Goal: Entertainment & Leisure: Consume media (video, audio)

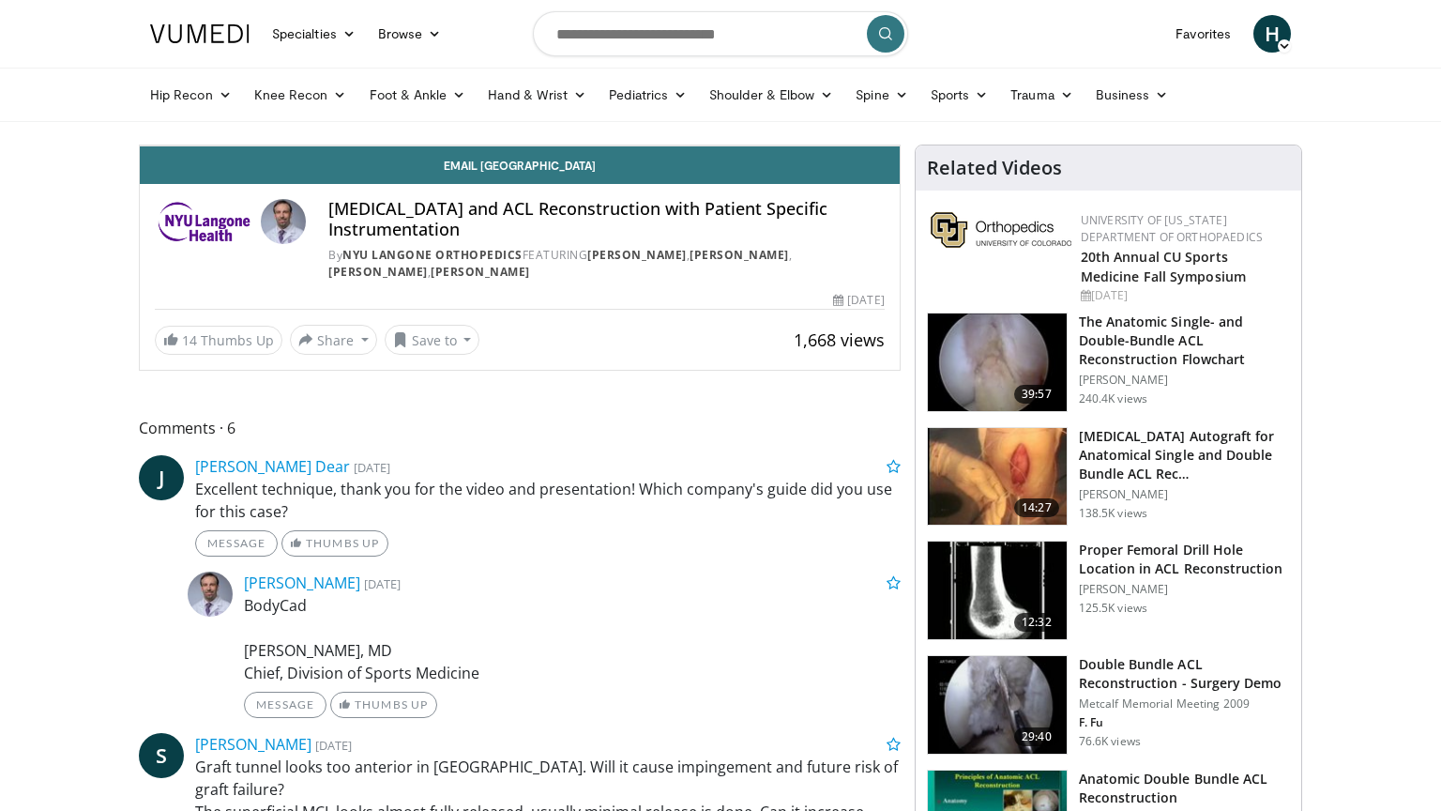
click at [140, 145] on span "Video Player" at bounding box center [159, 127] width 38 height 38
click at [140, 108] on button "Pause" at bounding box center [159, 127] width 38 height 38
click at [900, 145] on span "Video Player" at bounding box center [881, 127] width 38 height 38
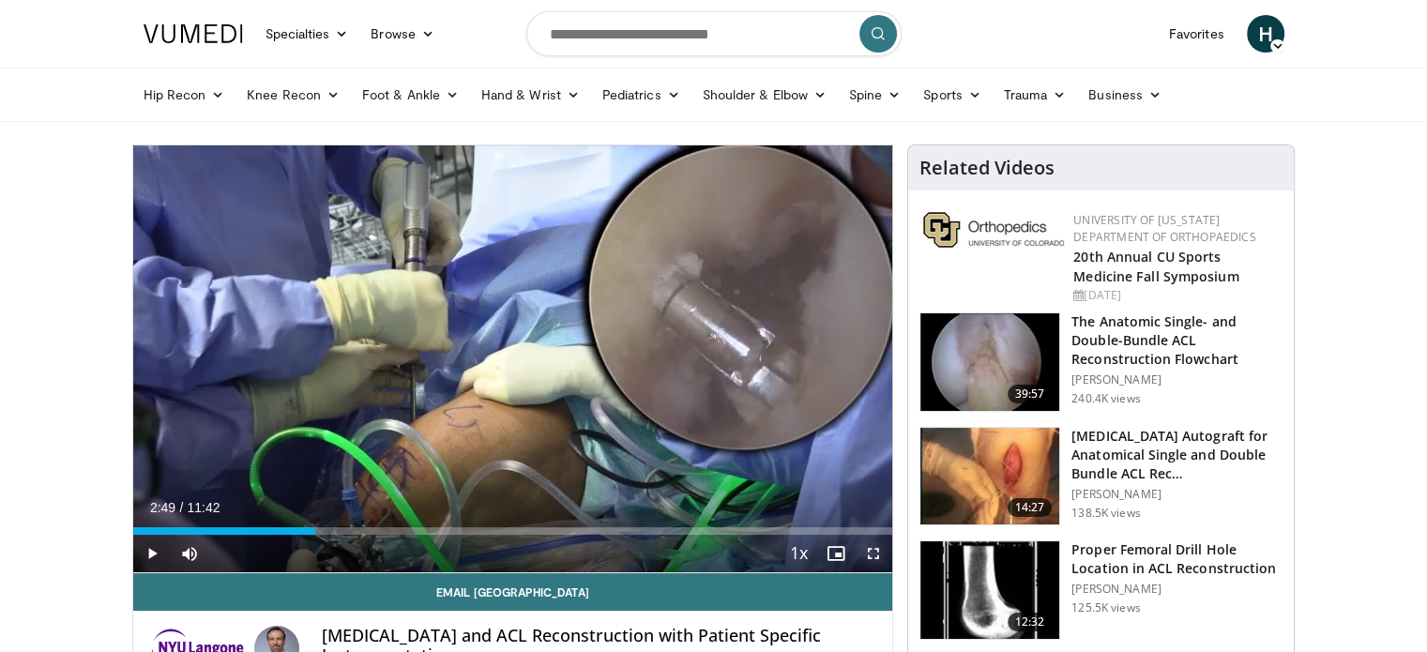
click at [877, 556] on span "Video Player" at bounding box center [874, 554] width 38 height 38
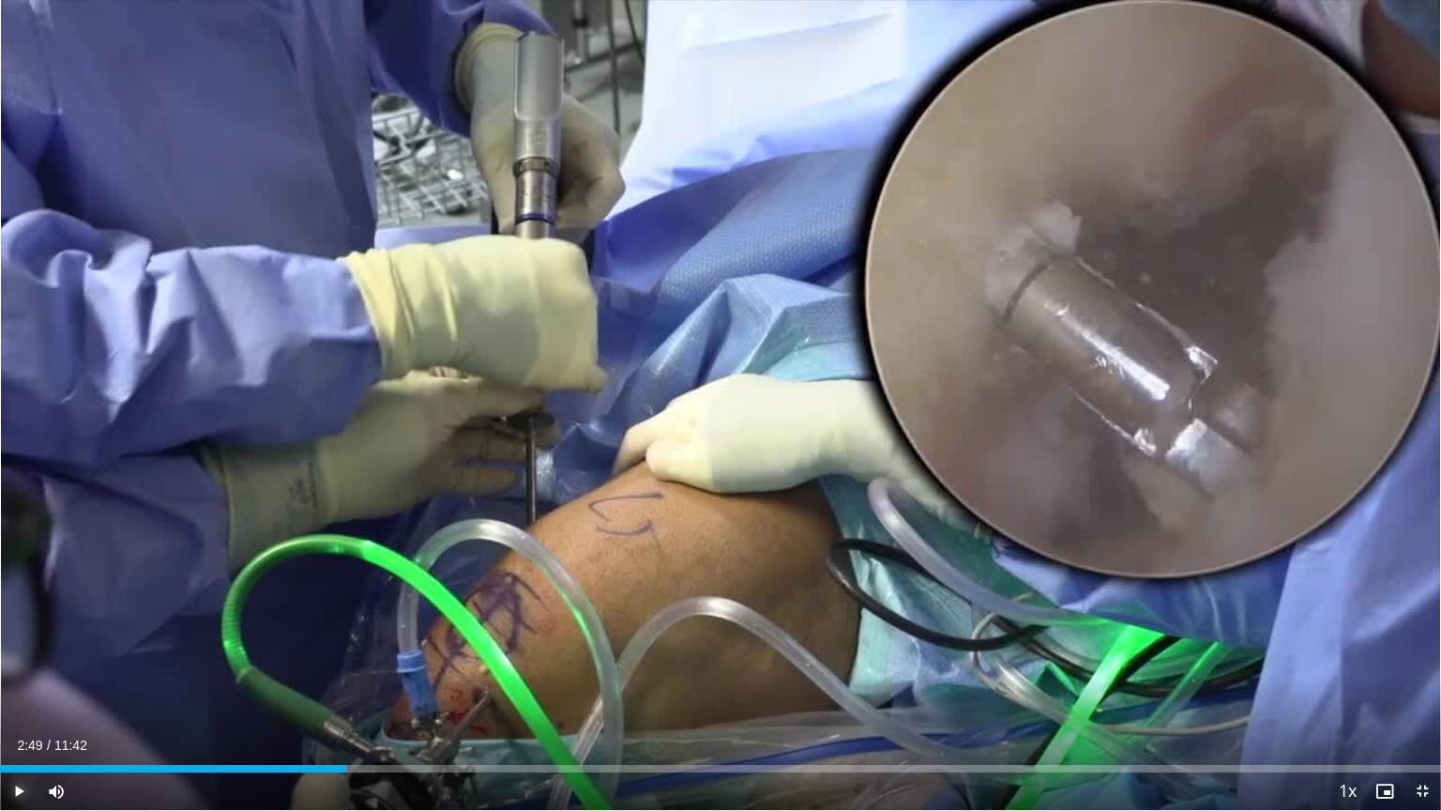
click at [21, 800] on span "Video Player" at bounding box center [19, 791] width 38 height 38
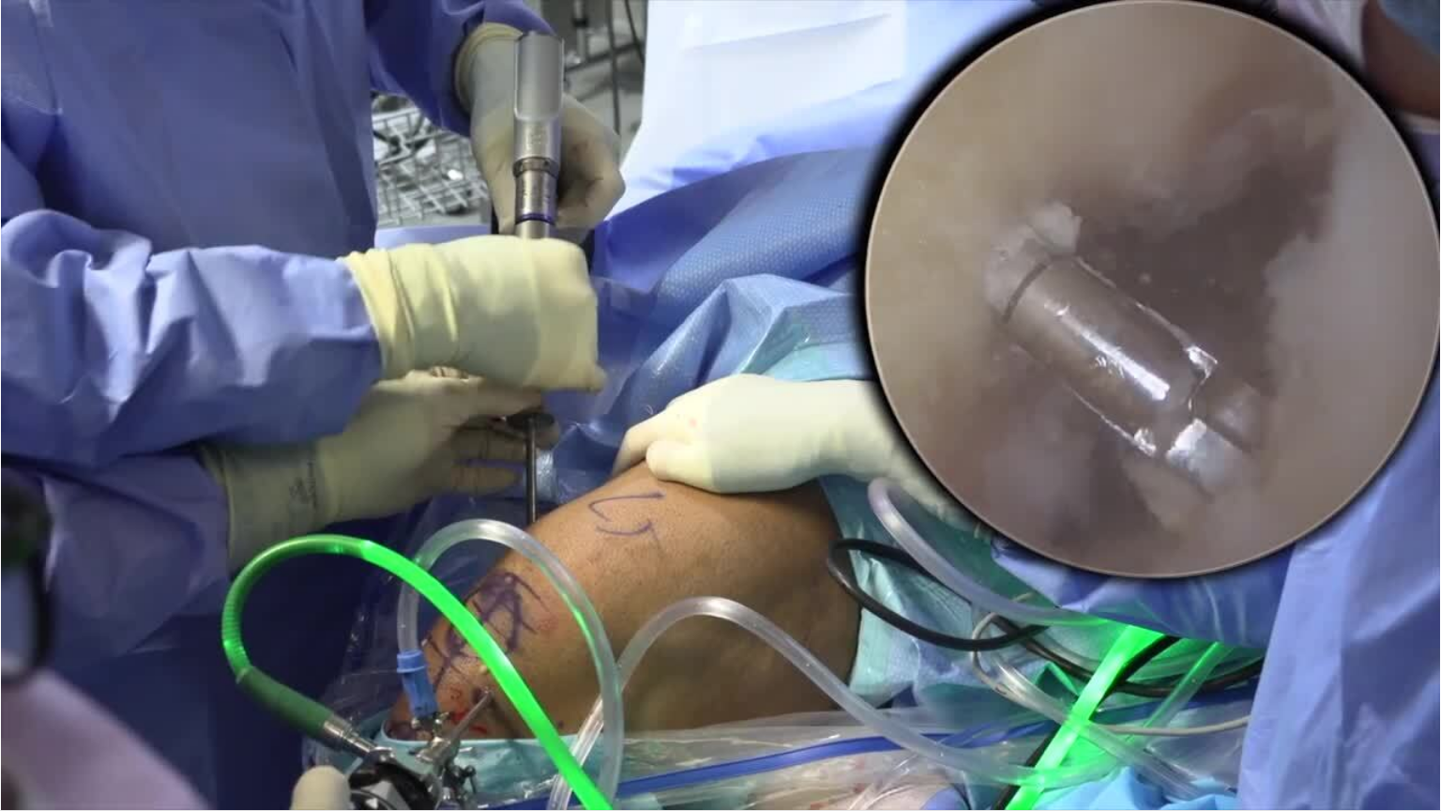
click at [0, 772] on button "Pause" at bounding box center [19, 791] width 38 height 38
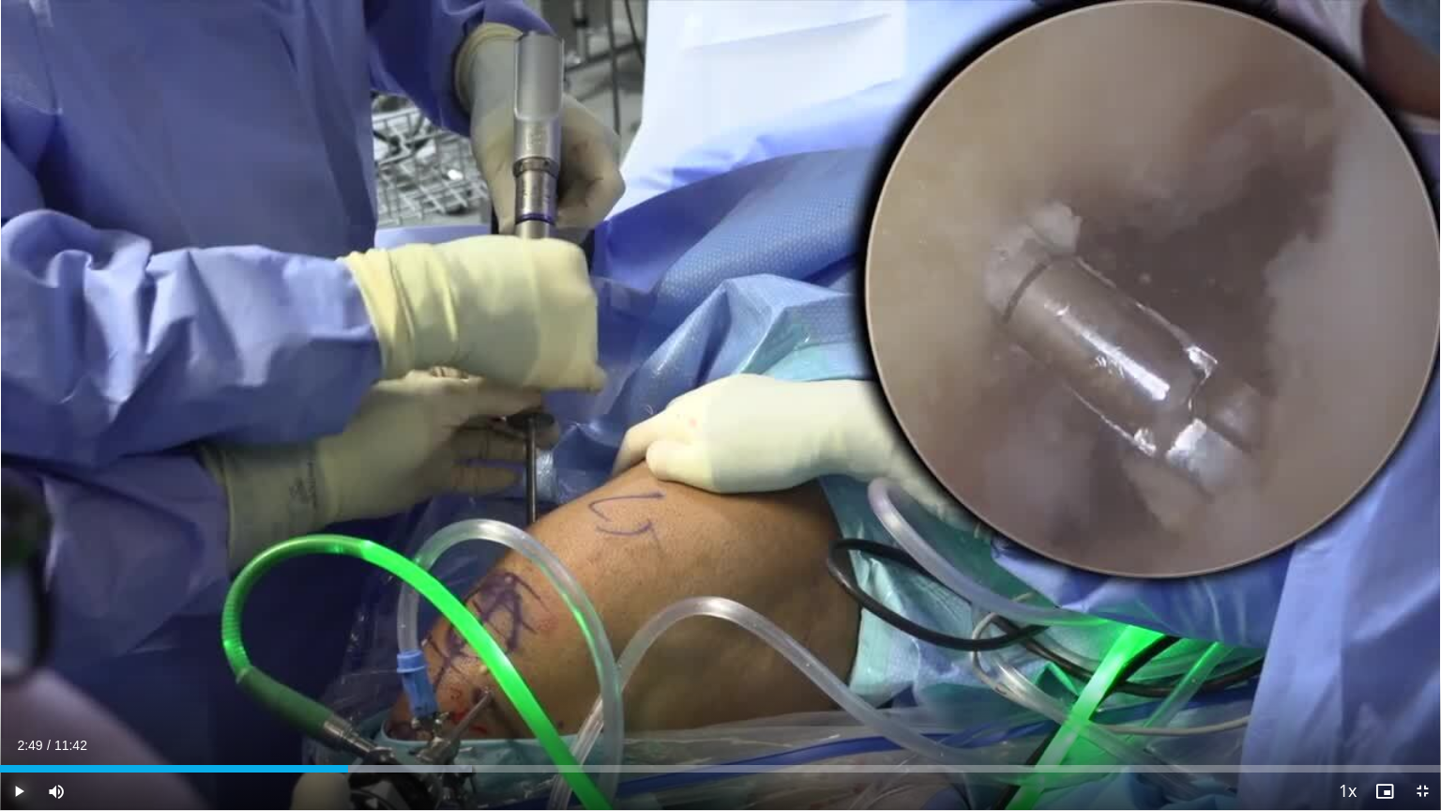
click at [0, 772] on button "Play" at bounding box center [19, 791] width 38 height 38
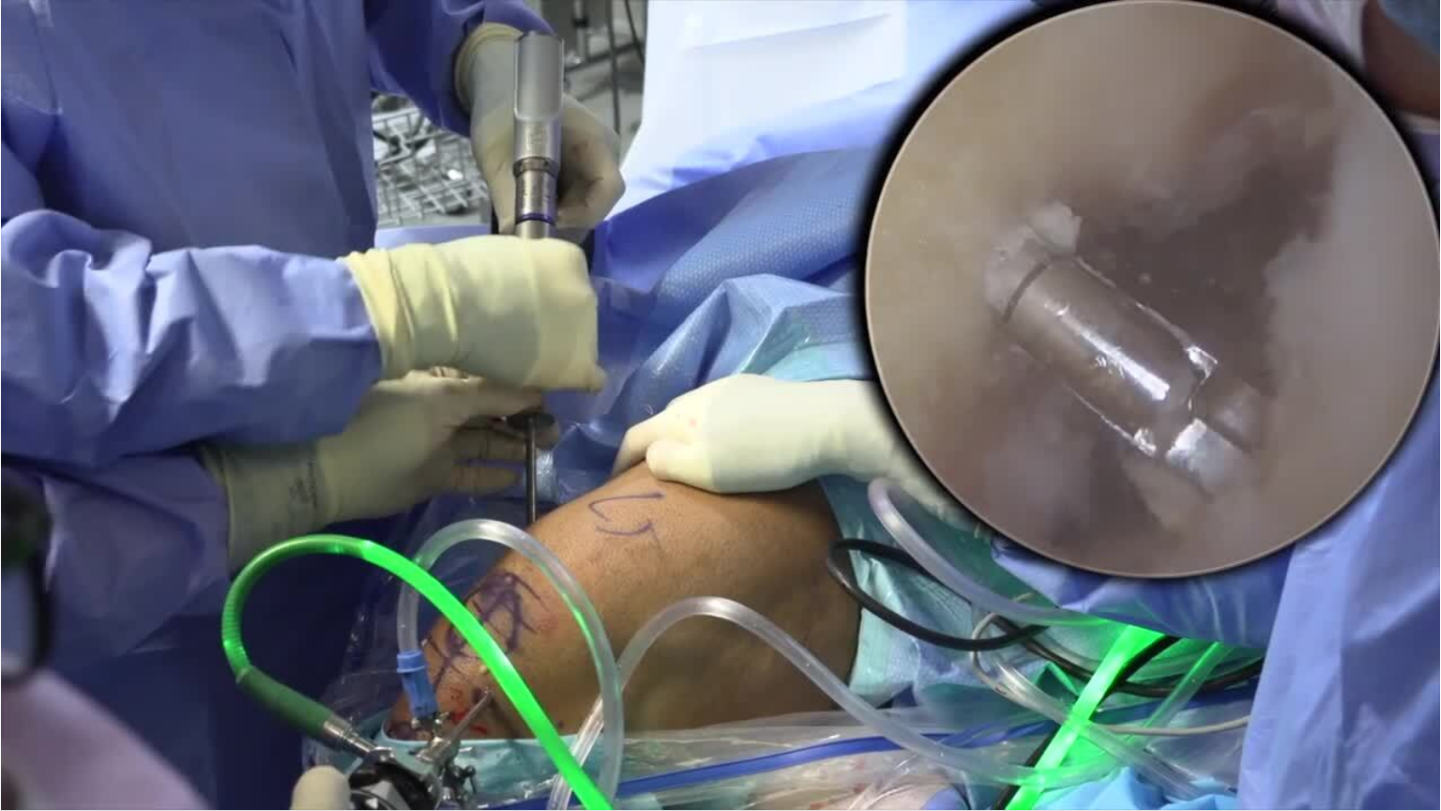
click at [0, 772] on button "Pause" at bounding box center [19, 791] width 38 height 38
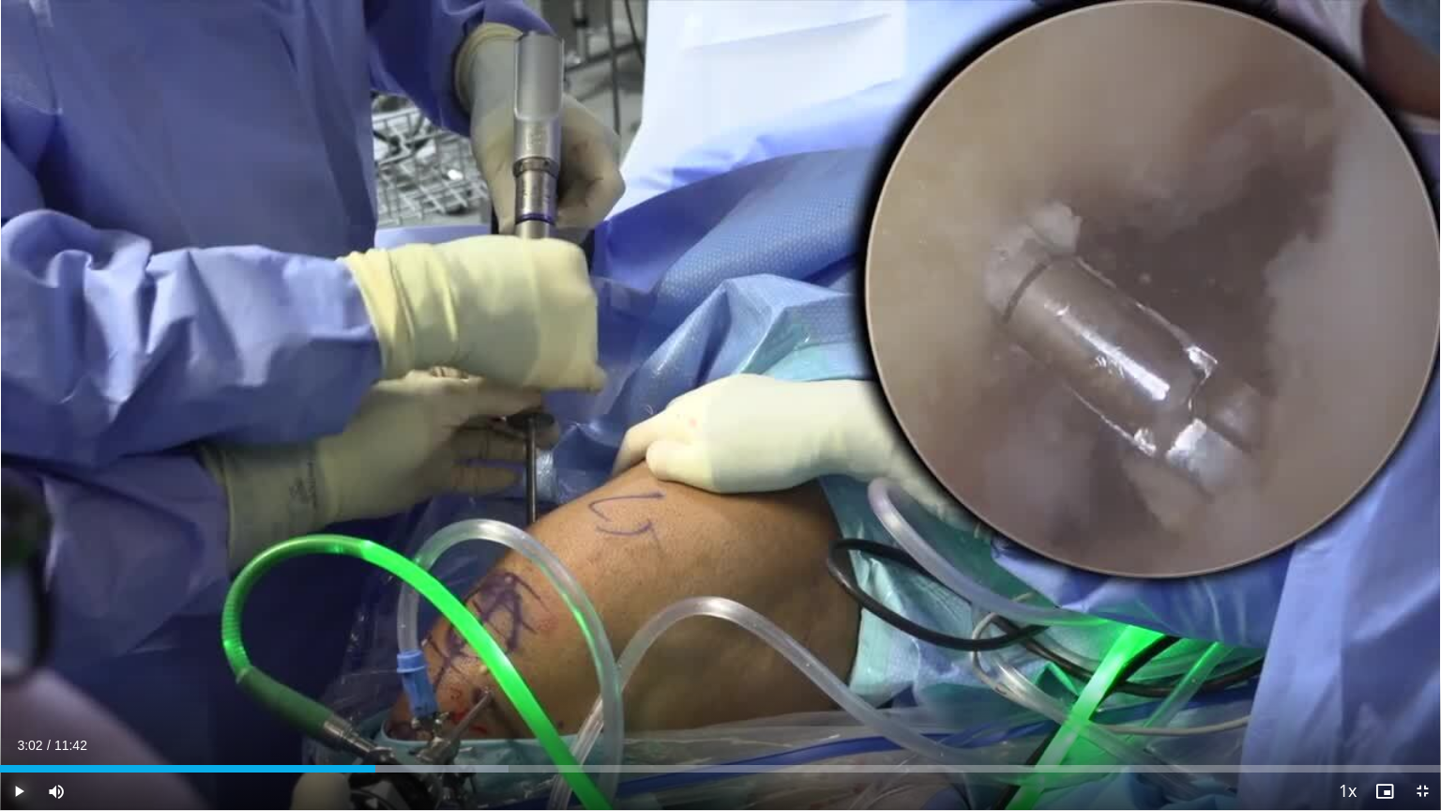
click at [0, 772] on button "Play" at bounding box center [19, 791] width 38 height 38
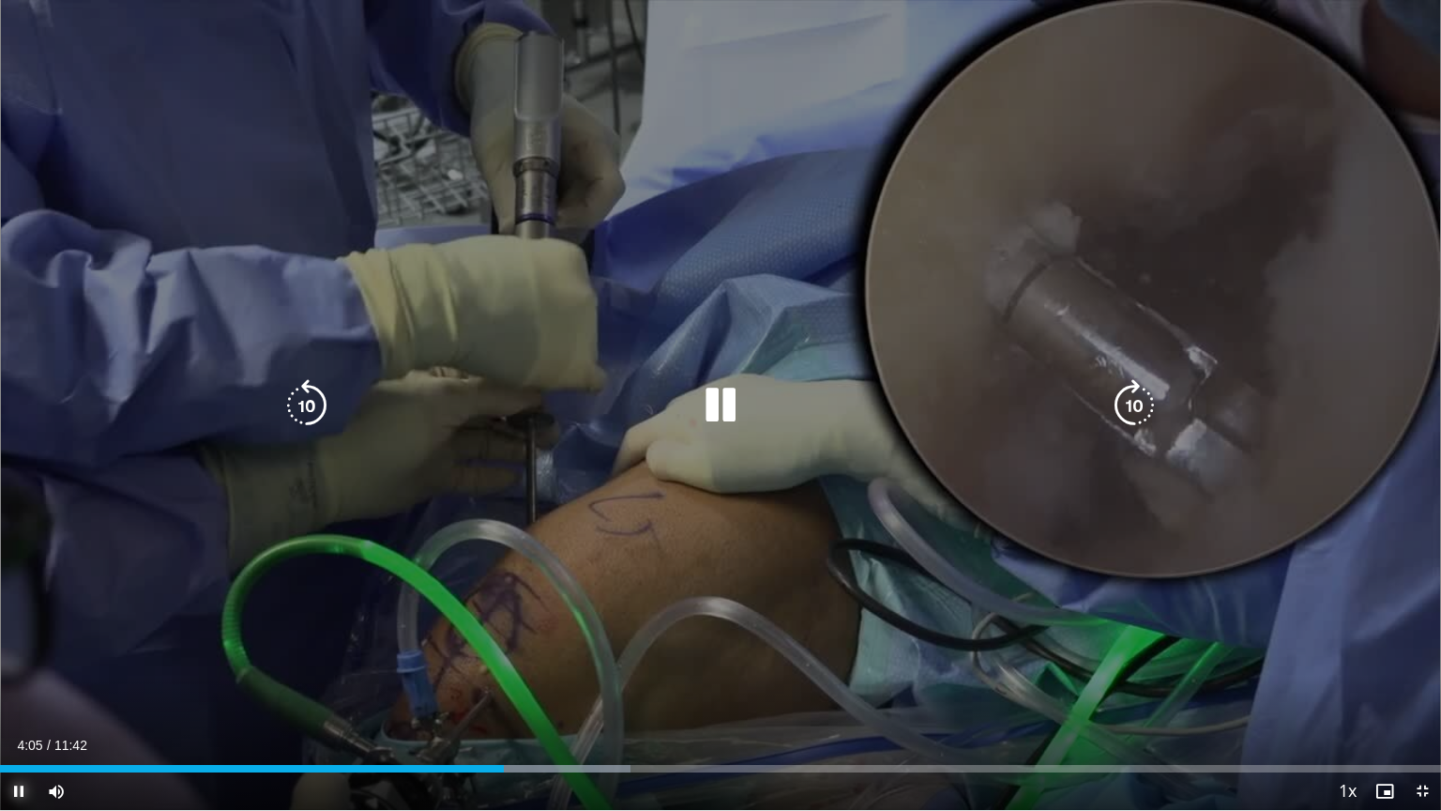
click at [0, 772] on button "Pause" at bounding box center [19, 791] width 38 height 38
click at [0, 772] on button "Play" at bounding box center [19, 791] width 38 height 38
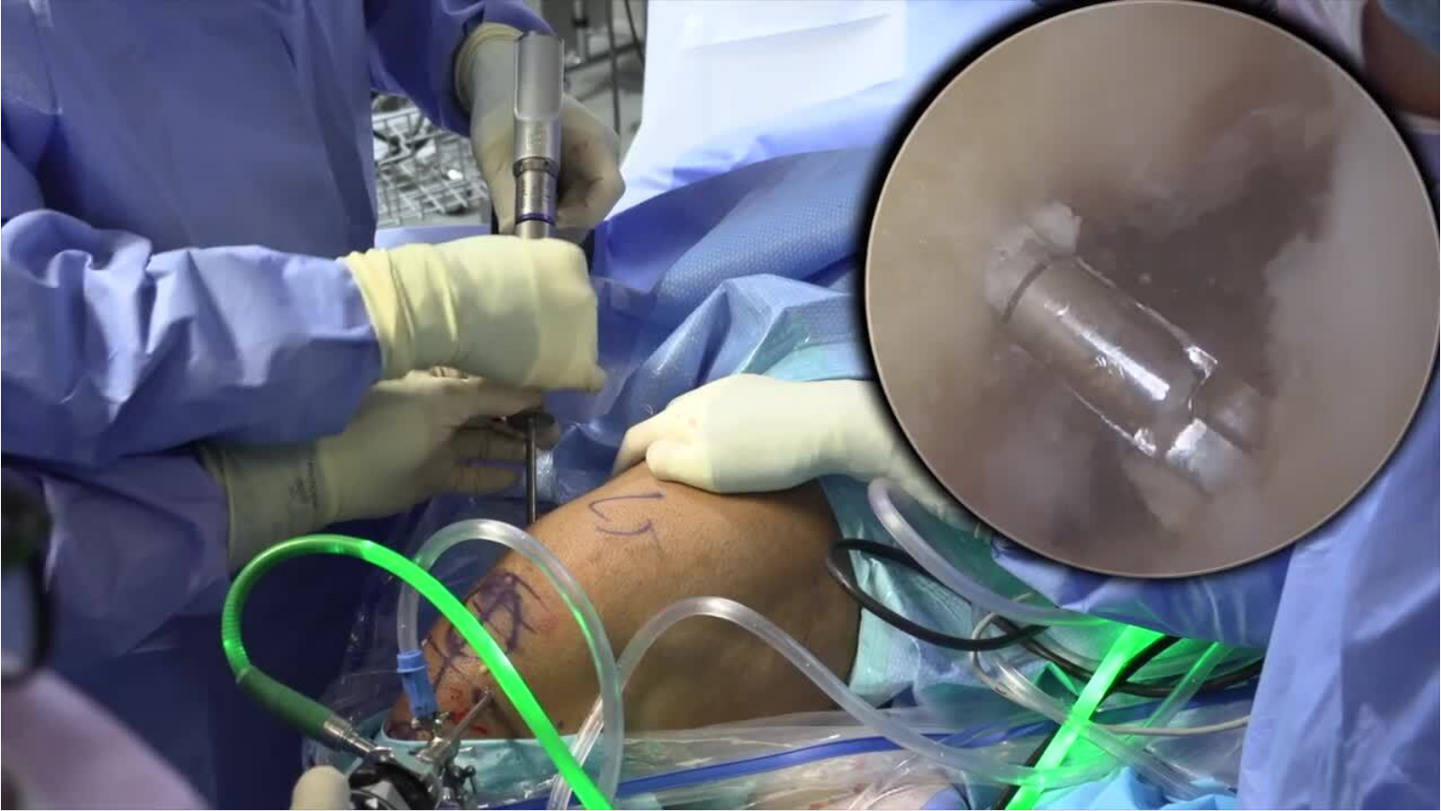
click at [0, 772] on button "Pause" at bounding box center [19, 791] width 38 height 38
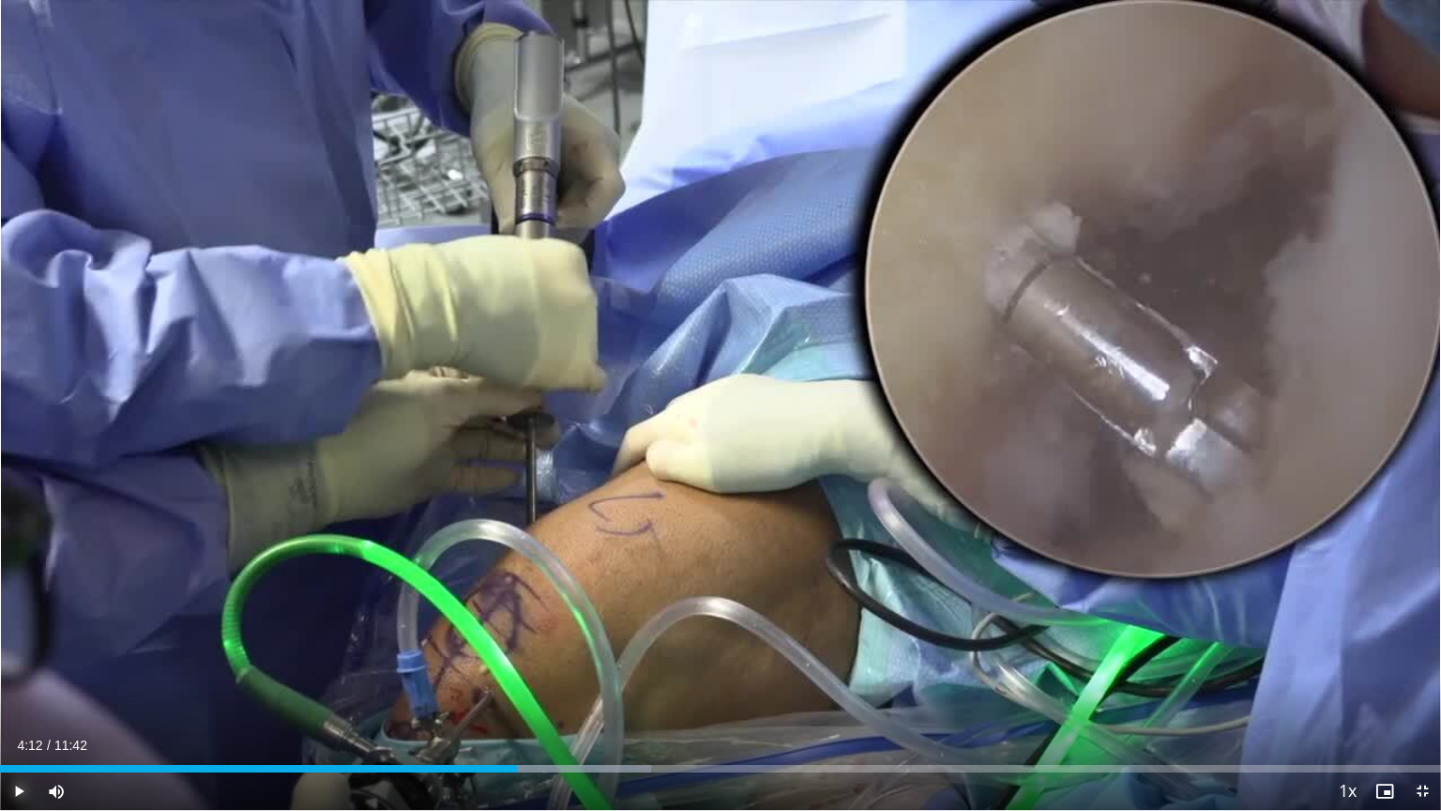
click at [0, 772] on button "Play" at bounding box center [19, 791] width 38 height 38
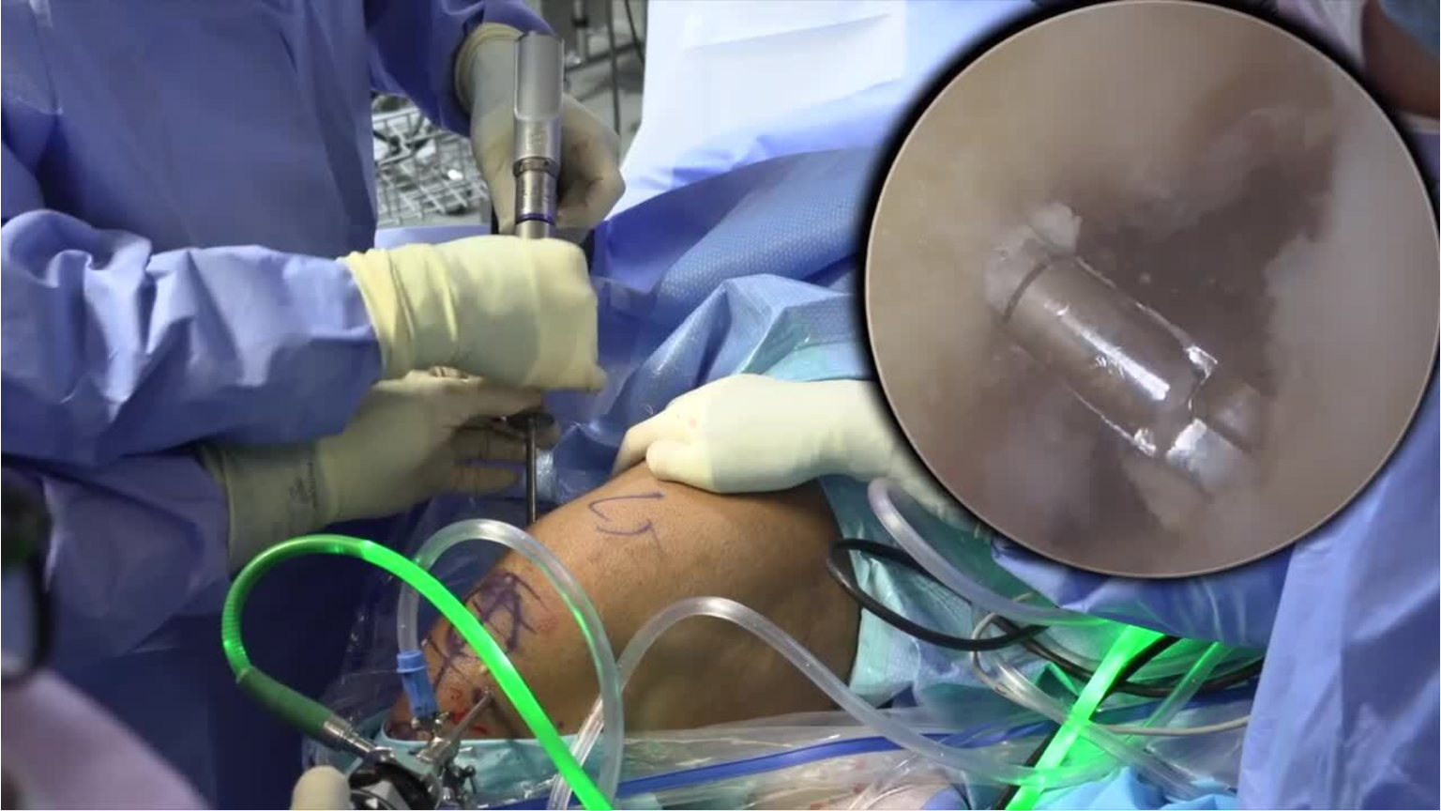
click at [0, 772] on button "Pause" at bounding box center [19, 791] width 38 height 38
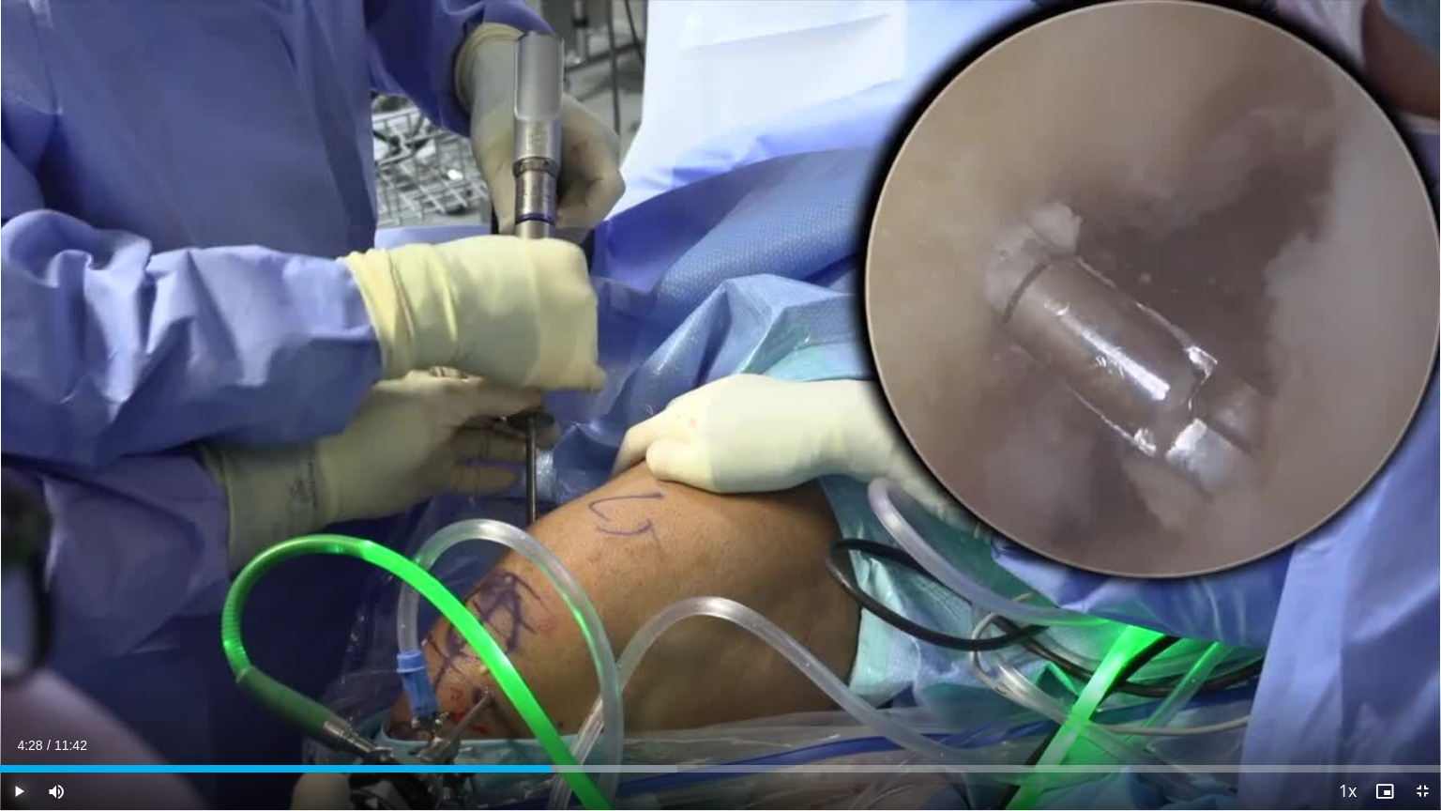
click at [0, 772] on button "Play" at bounding box center [19, 791] width 38 height 38
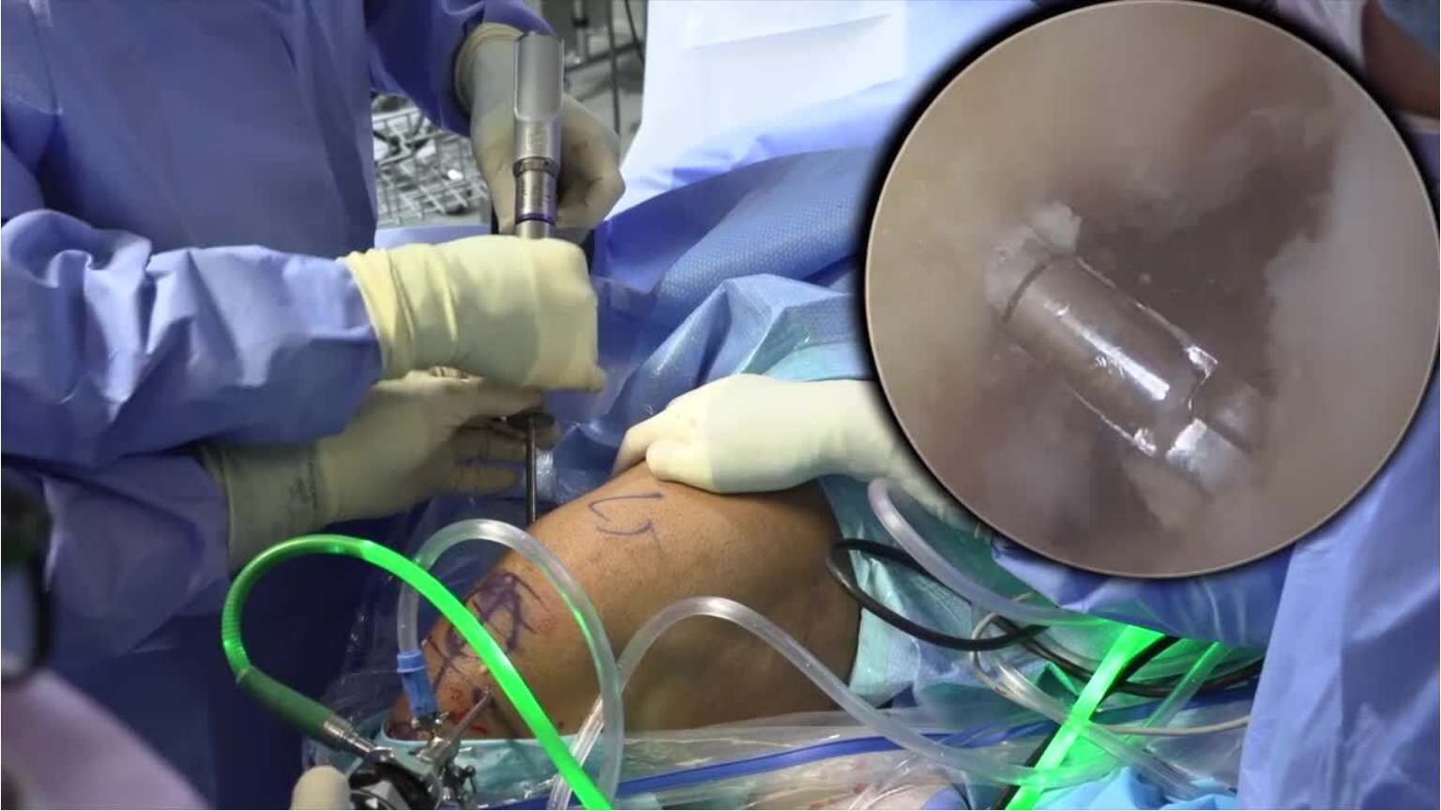
click at [0, 772] on button "Pause" at bounding box center [19, 791] width 38 height 38
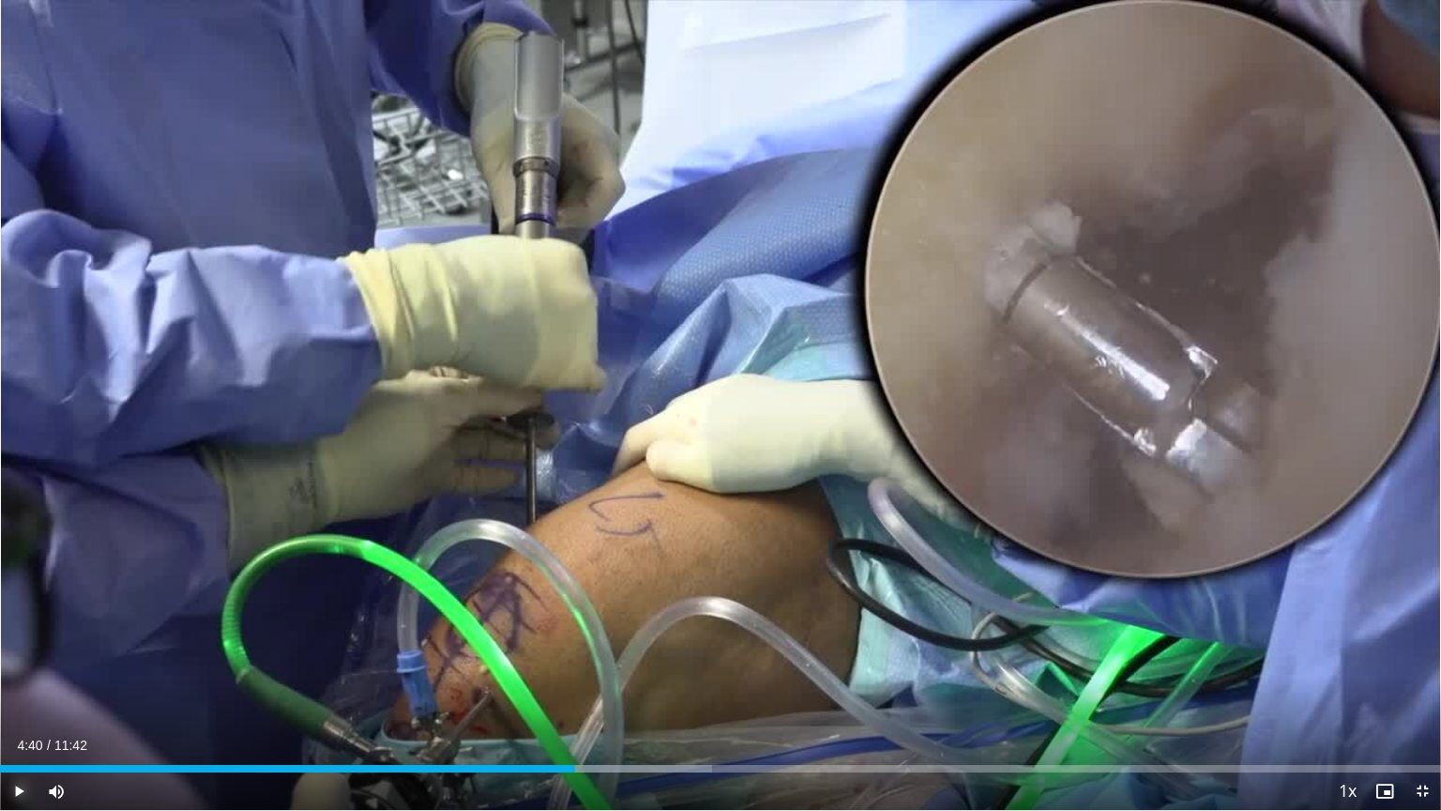
click at [0, 772] on button "Play" at bounding box center [19, 791] width 38 height 38
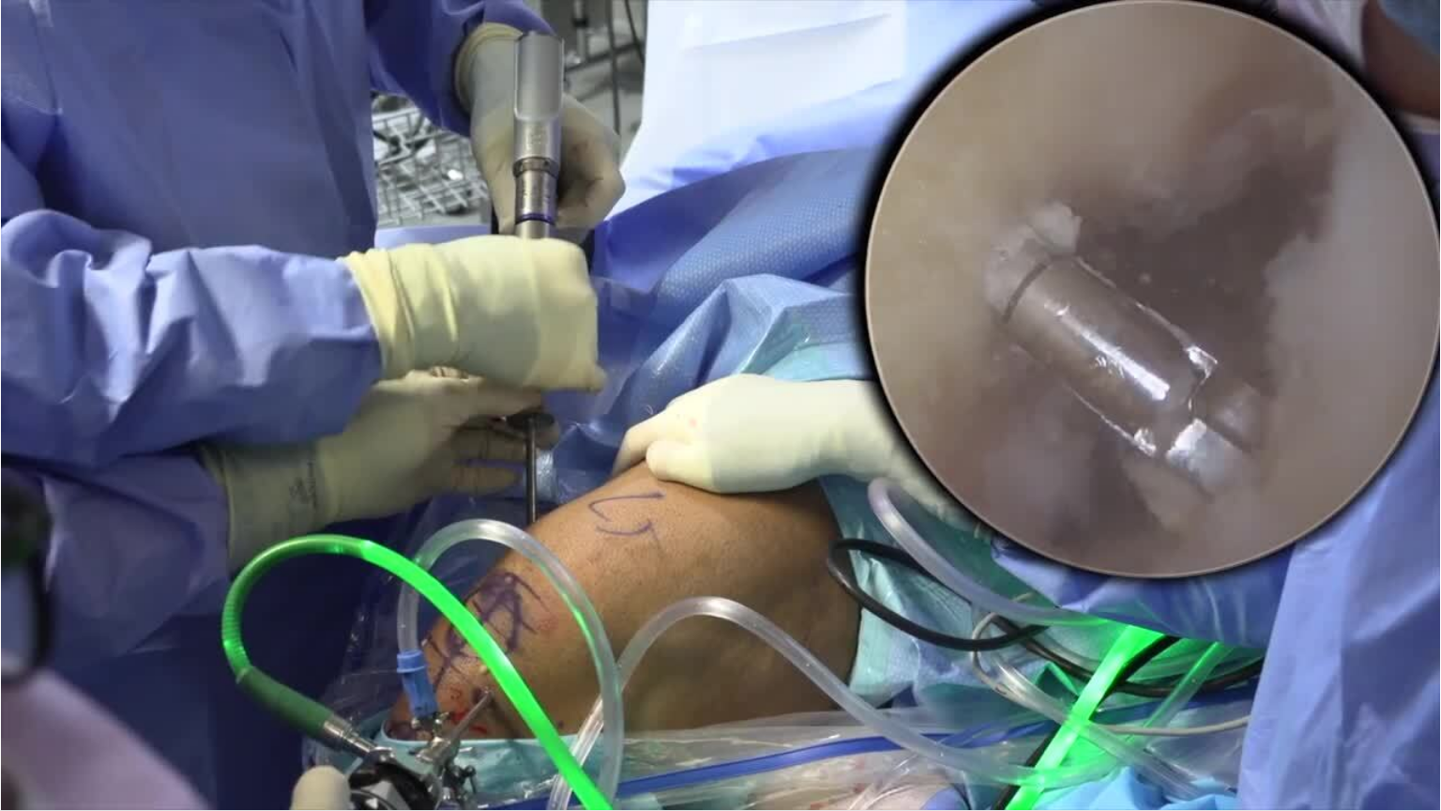
click at [0, 772] on button "Pause" at bounding box center [19, 791] width 38 height 38
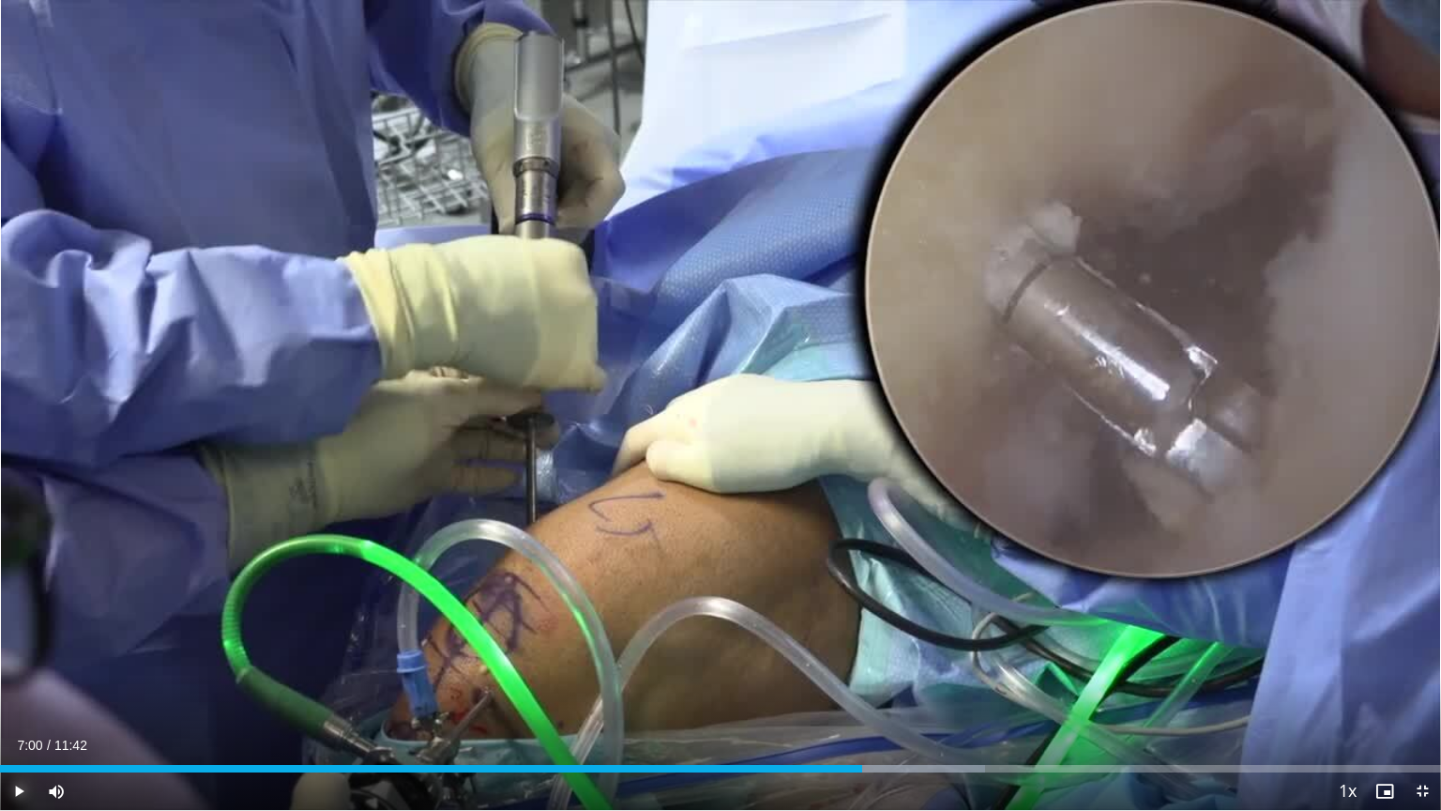
click at [0, 772] on button "Play" at bounding box center [19, 791] width 38 height 38
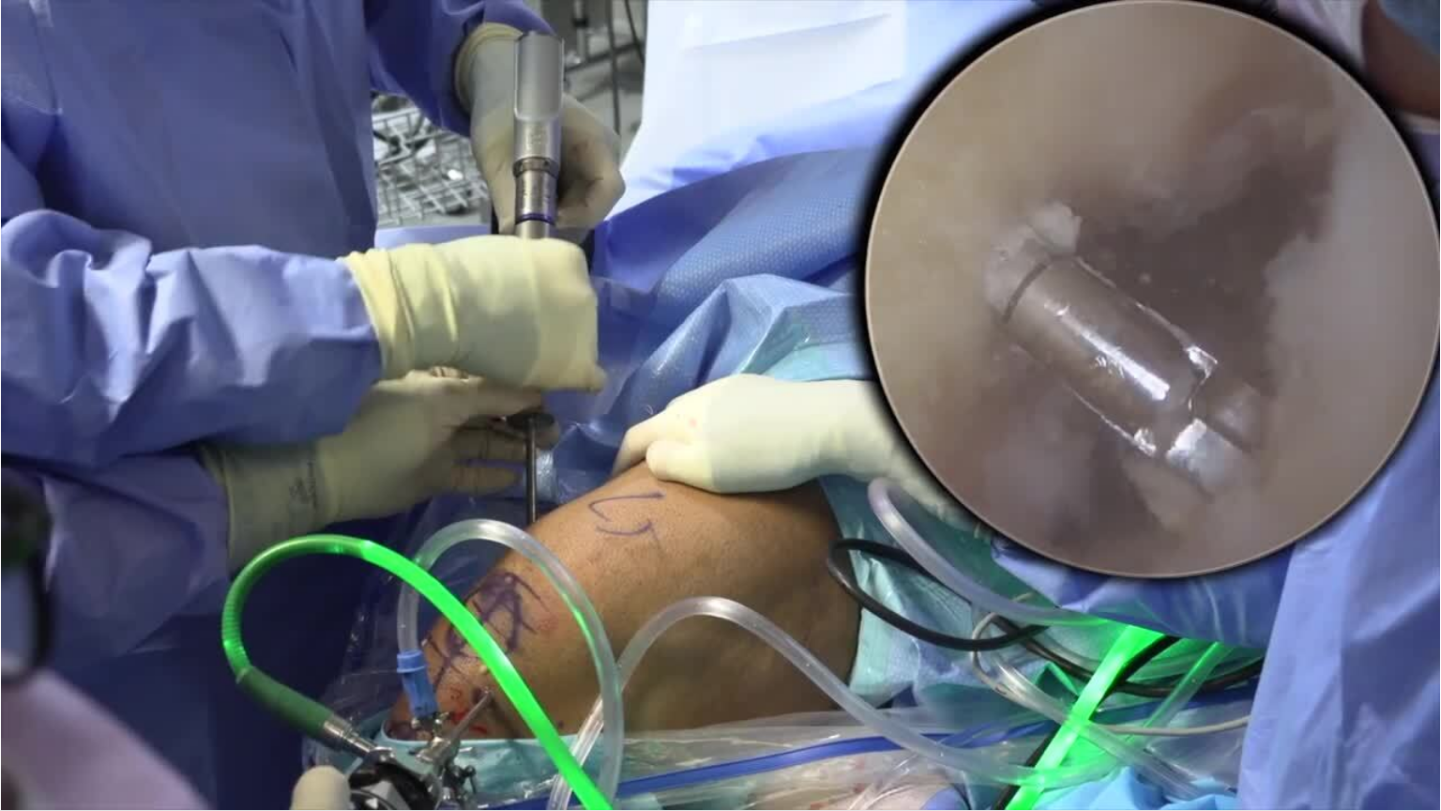
click at [0, 772] on button "Pause" at bounding box center [19, 791] width 38 height 38
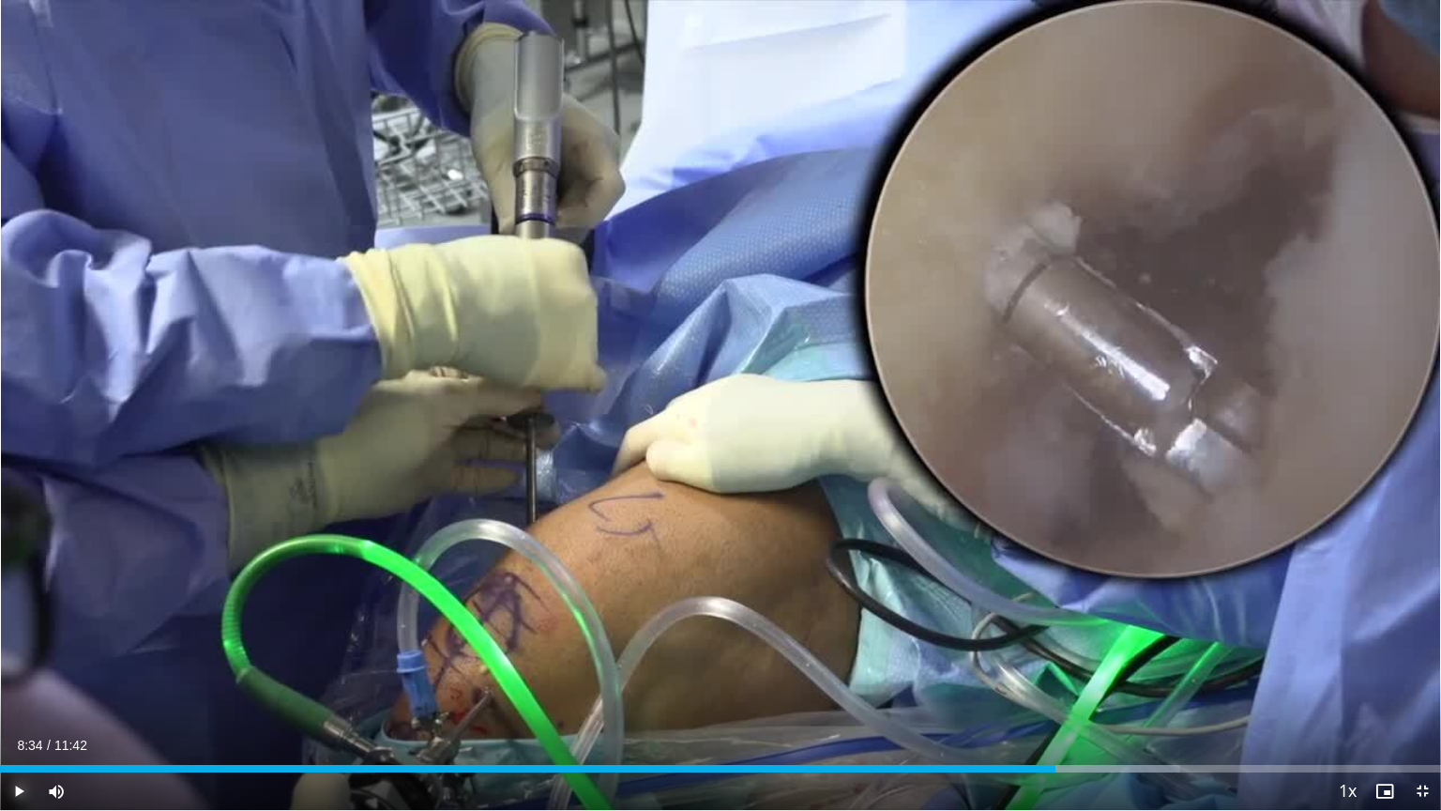
click at [0, 772] on button "Play" at bounding box center [19, 791] width 38 height 38
click at [1145, 765] on div "Loaded : 86.92% 09:18 09:18" at bounding box center [720, 769] width 1441 height 8
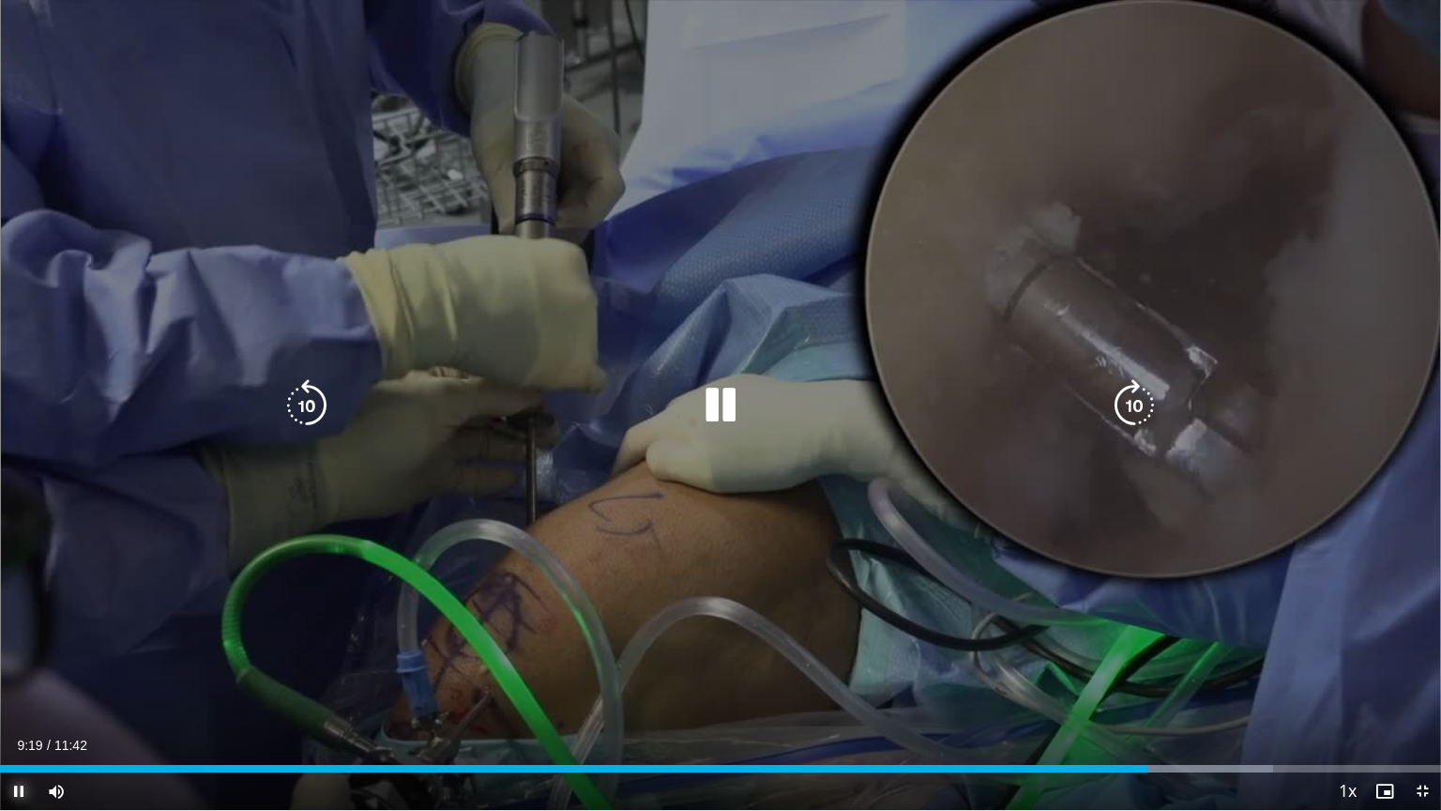
click at [0, 772] on button "Pause" at bounding box center [19, 791] width 38 height 38
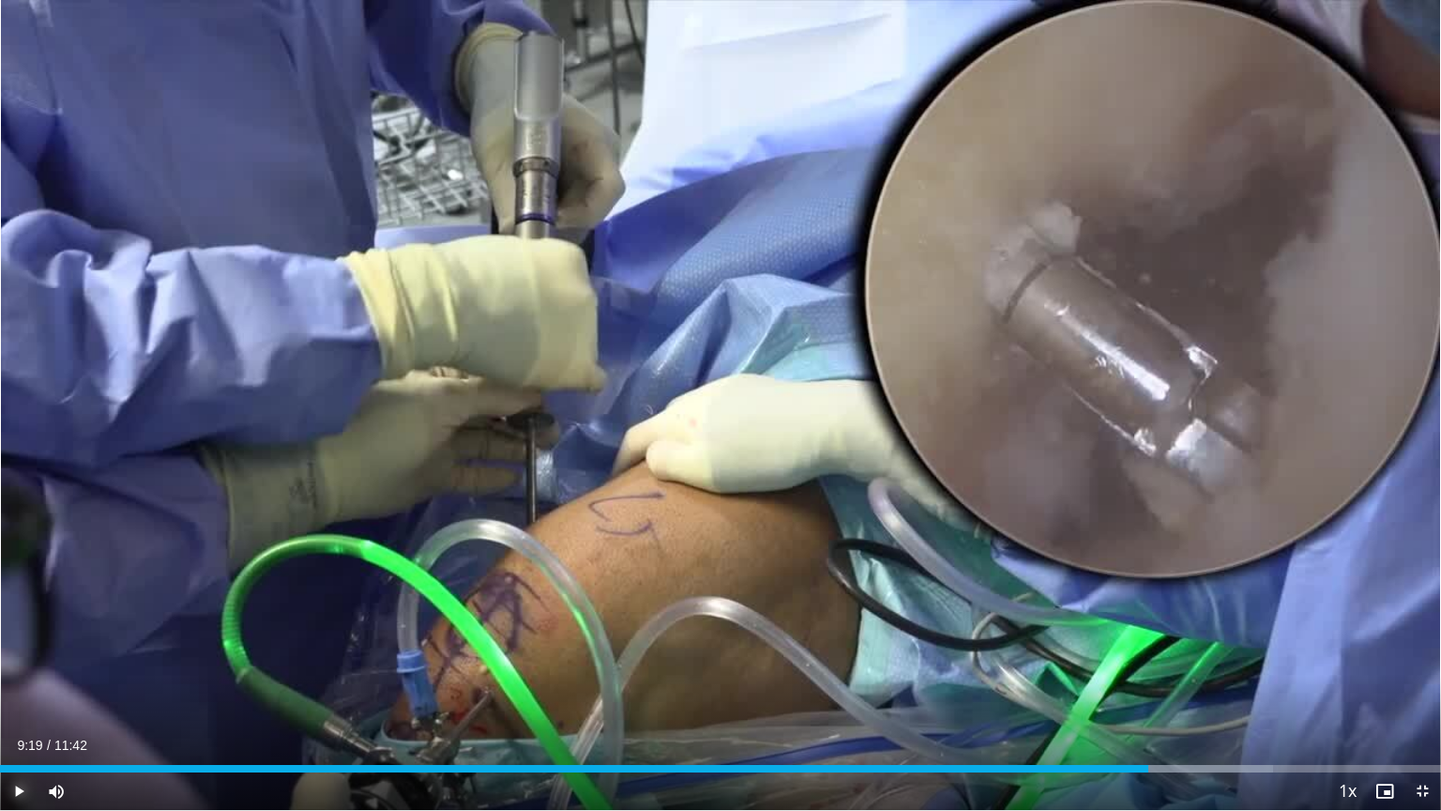
click at [0, 772] on button "Play" at bounding box center [19, 791] width 38 height 38
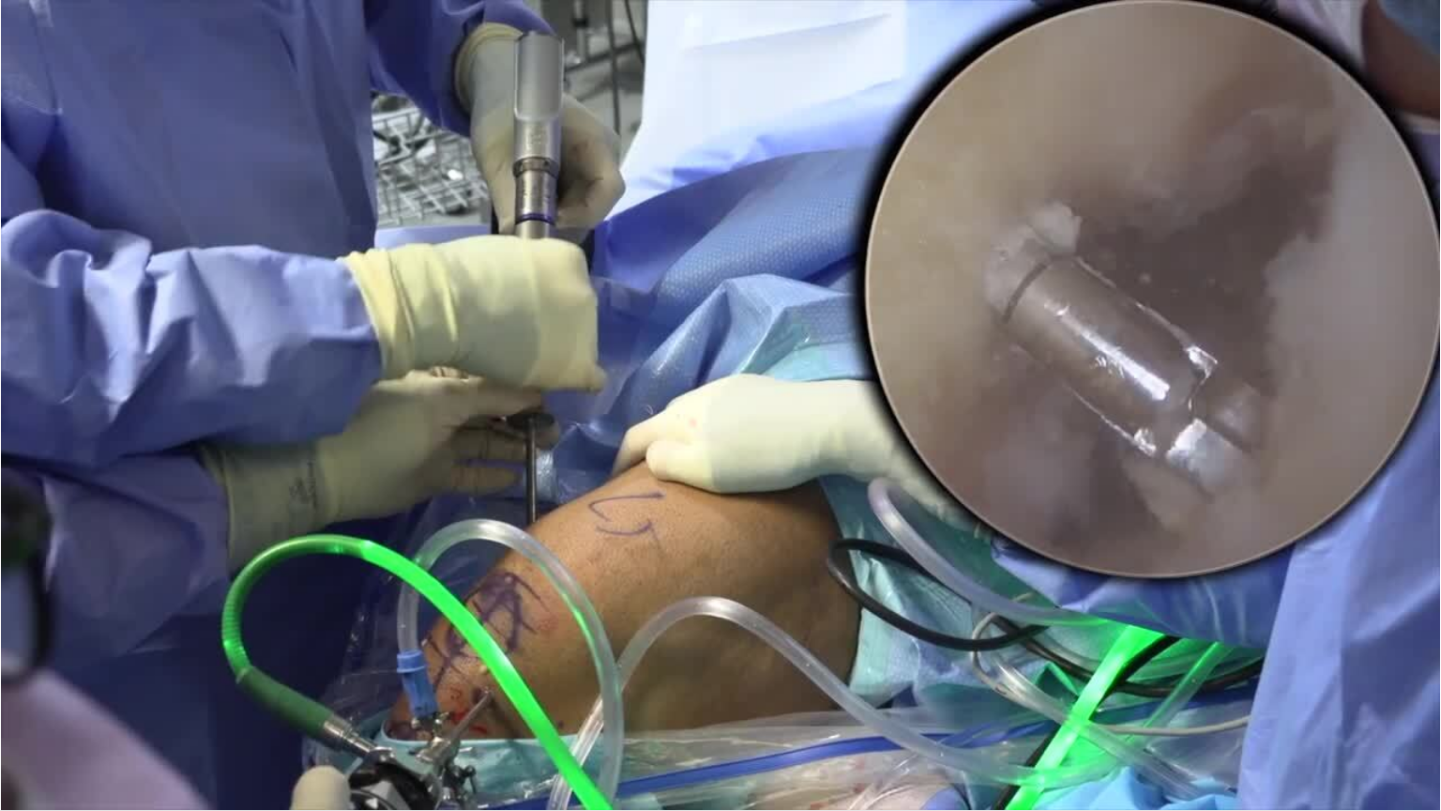
click at [0, 772] on button "Pause" at bounding box center [19, 791] width 38 height 38
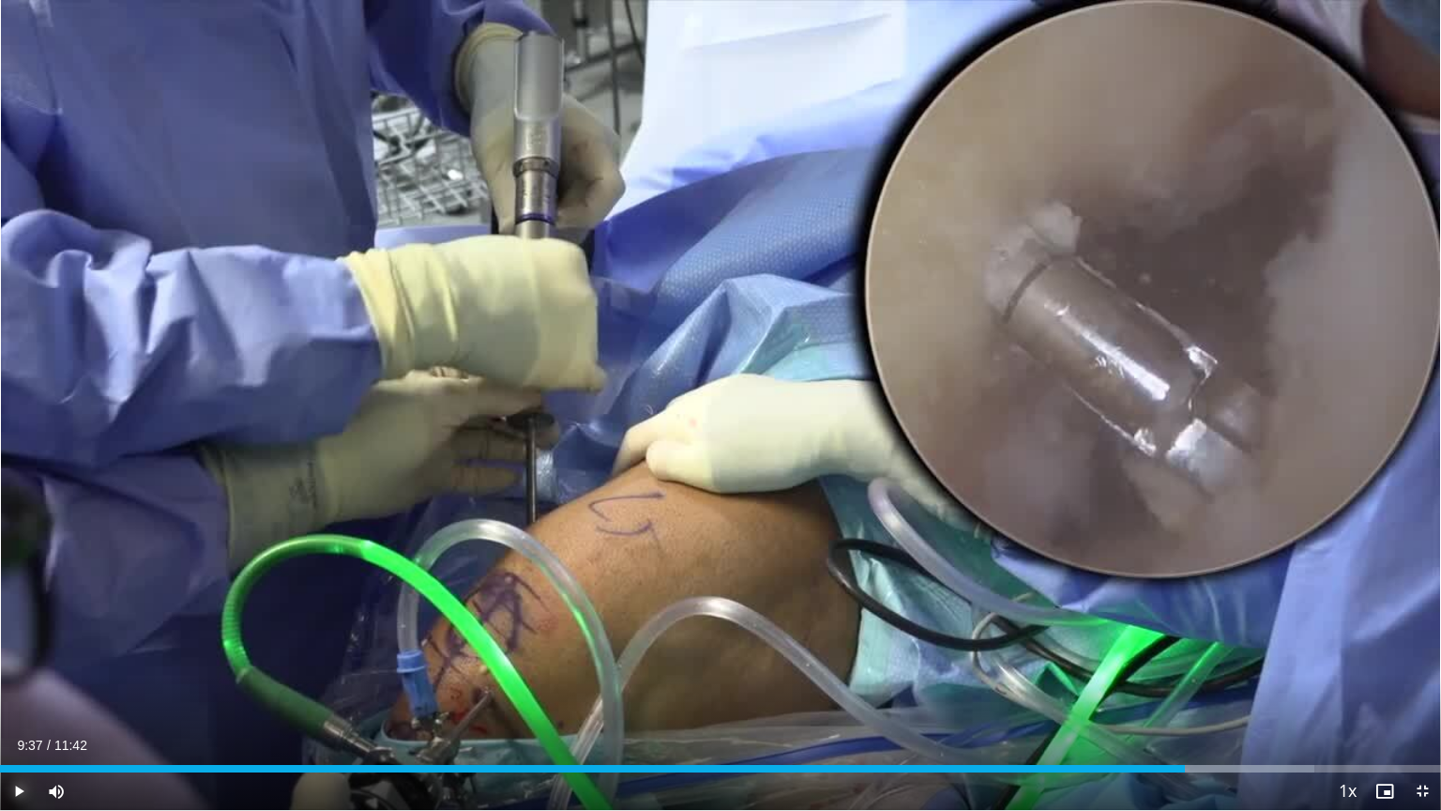
click at [0, 772] on button "Play" at bounding box center [19, 791] width 38 height 38
click at [1220, 766] on div "Progress Bar" at bounding box center [1221, 769] width 2 height 8
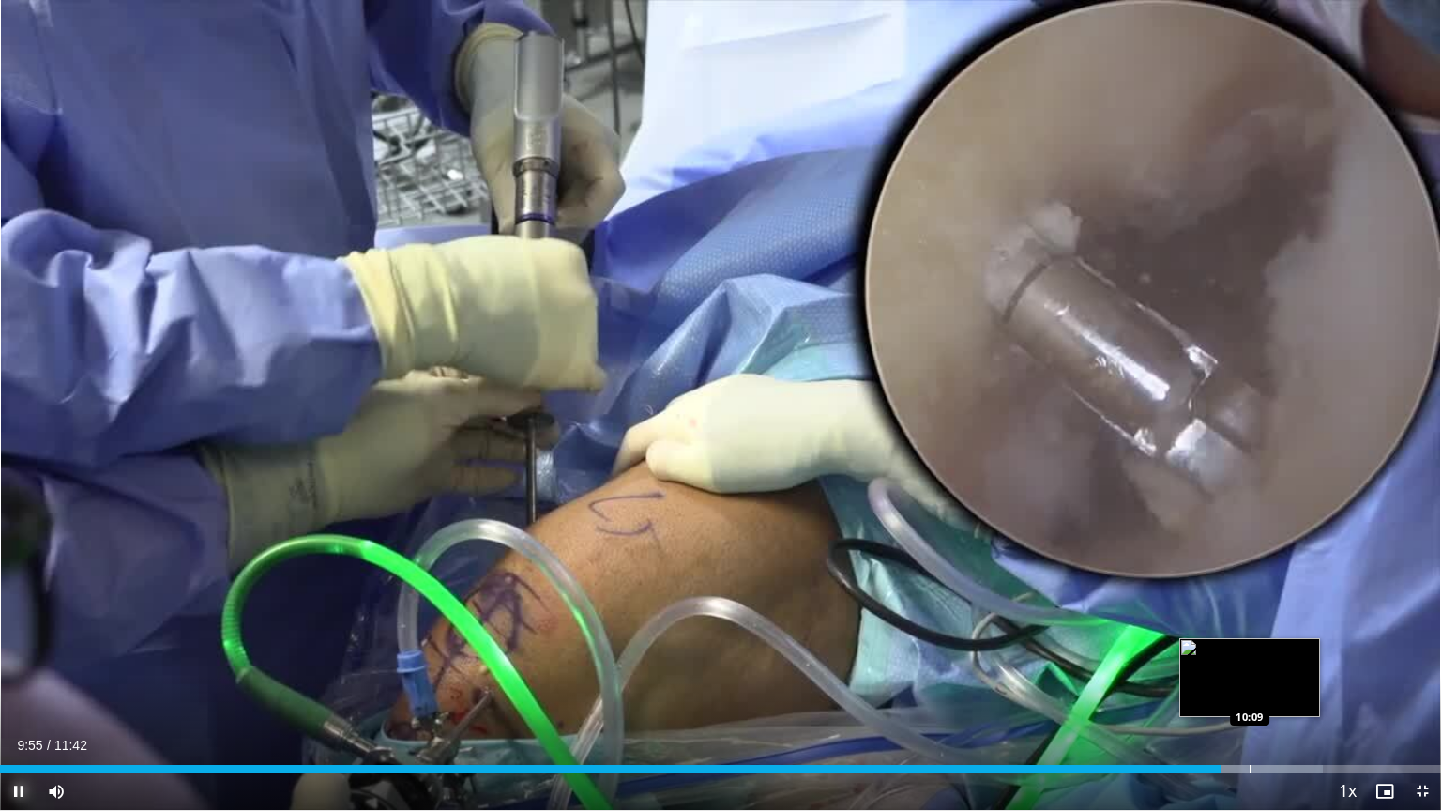
click at [1262, 763] on div "Loaded : 91.77% 09:55 10:09" at bounding box center [720, 763] width 1441 height 18
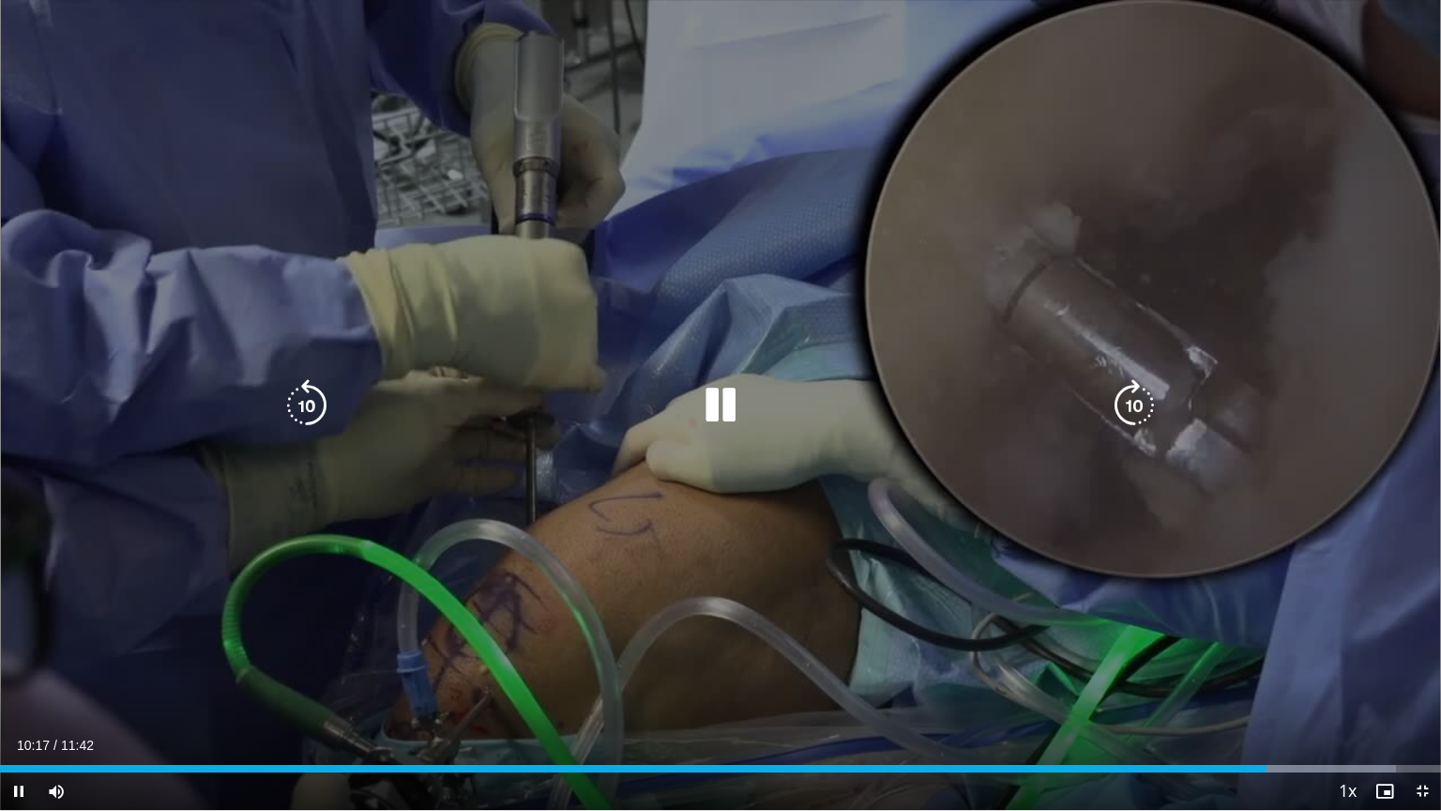
click at [721, 414] on icon "Video Player" at bounding box center [720, 405] width 53 height 53
